Goal: Find specific page/section: Find specific page/section

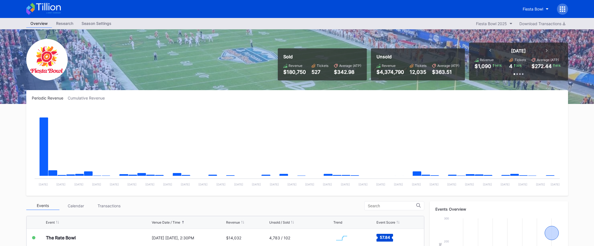
click at [60, 10] on icon at bounding box center [48, 6] width 25 height 7
click at [52, 9] on icon at bounding box center [43, 9] width 35 height 12
click at [531, 10] on div "Fiesta Bowl" at bounding box center [532, 9] width 20 height 5
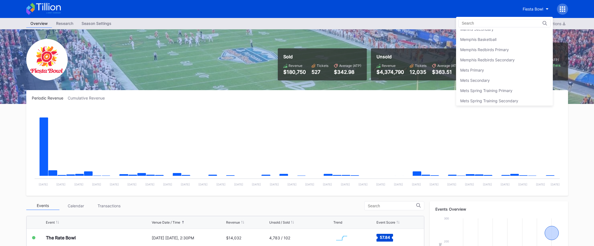
scroll to position [825, 0]
click at [500, 74] on div "Mets Secondary" at bounding box center [504, 78] width 97 height 10
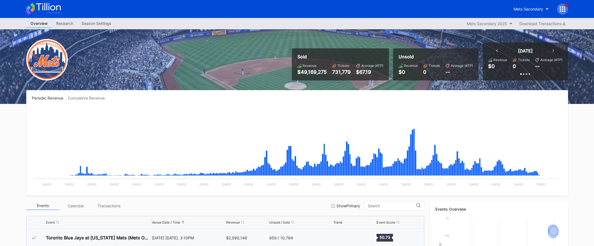
scroll to position [1399, 0]
